Goal: Information Seeking & Learning: Learn about a topic

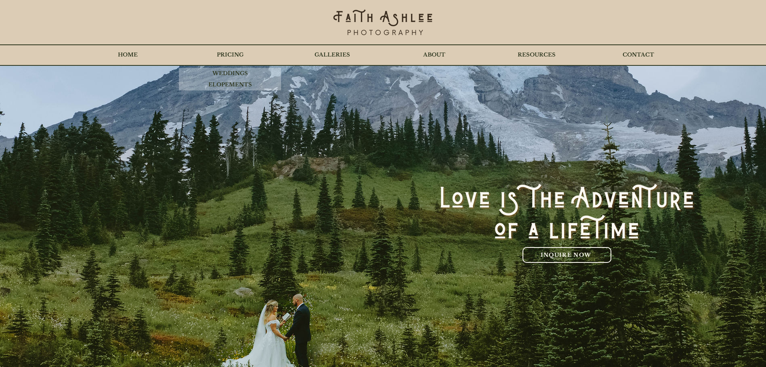
click at [225, 50] on p "PRICING" at bounding box center [230, 55] width 35 height 20
click at [224, 81] on p "ELOPEMENTS" at bounding box center [230, 84] width 52 height 11
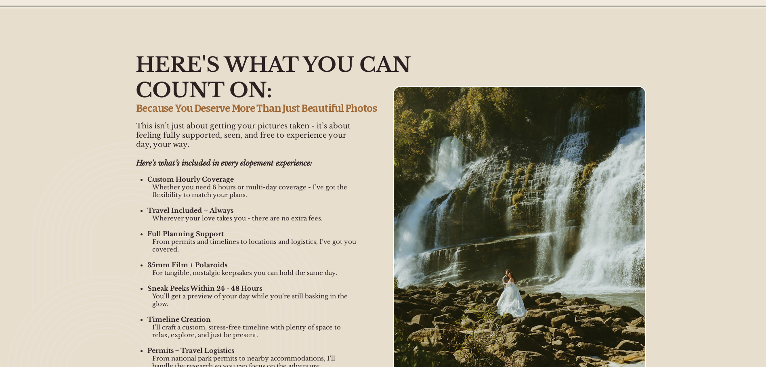
scroll to position [606, 0]
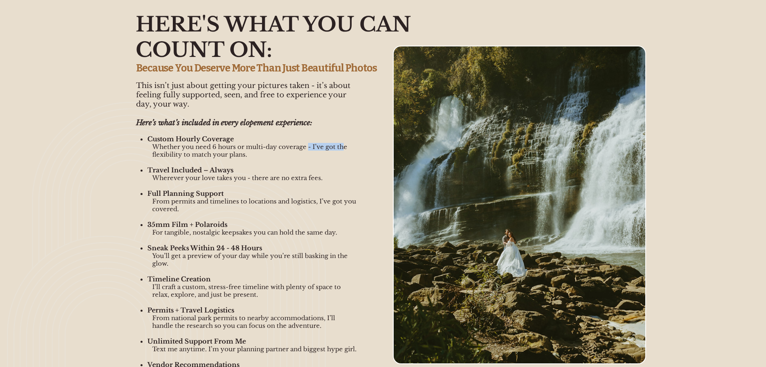
drag, startPoint x: 319, startPoint y: 146, endPoint x: 340, endPoint y: 149, distance: 21.5
click at [340, 149] on span "Whether you need 6 hours or multi-day coverage - I’ve got the flexibility to ma…" at bounding box center [249, 150] width 195 height 15
drag, startPoint x: 340, startPoint y: 149, endPoint x: 287, endPoint y: 170, distance: 57.2
click at [294, 170] on p "Travel Included – Always" at bounding box center [251, 170] width 209 height 8
drag, startPoint x: 153, startPoint y: 178, endPoint x: 218, endPoint y: 185, distance: 64.5
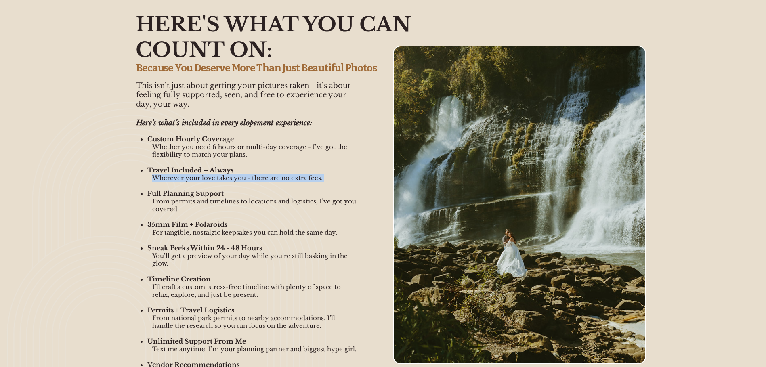
click at [218, 185] on div "This isn’t just about getting your pictures taken - it’s about feeling fully su…" at bounding box center [246, 232] width 221 height 303
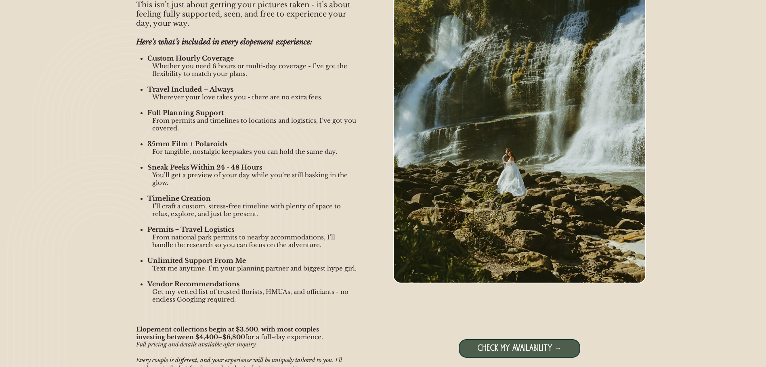
click at [274, 181] on p "You’ll get a preview of your day while you’re still basking in the glow." at bounding box center [254, 178] width 205 height 15
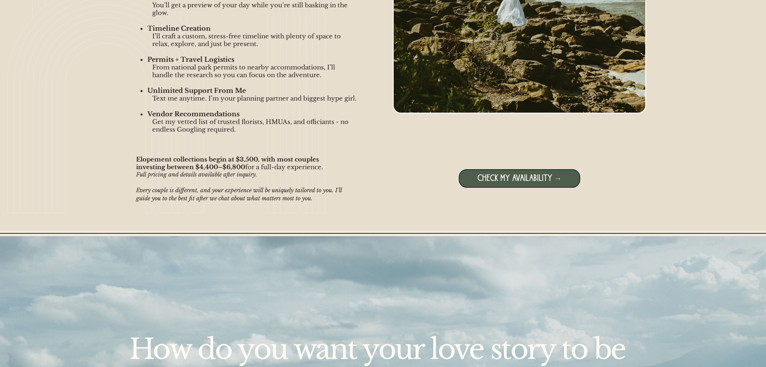
scroll to position [969, 0]
